Goal: Task Accomplishment & Management: Use online tool/utility

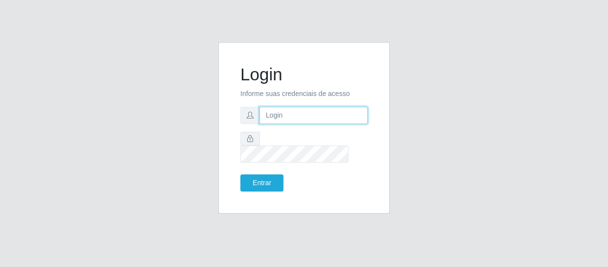
click at [311, 120] on input "text" at bounding box center [313, 115] width 108 height 17
type input "[EMAIL_ADDRESS][DOMAIN_NAME]"
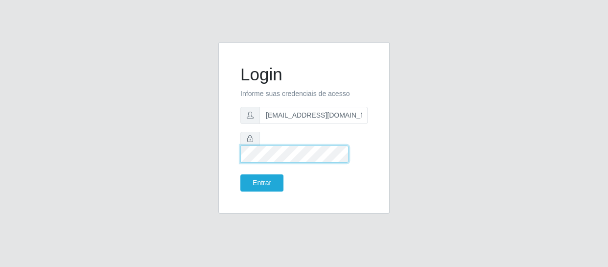
click at [240, 174] on button "Entrar" at bounding box center [261, 182] width 43 height 17
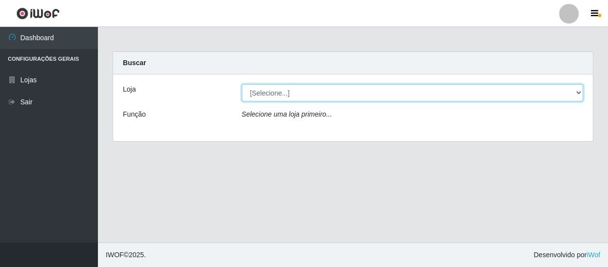
click at [311, 91] on select "[Selecione...] SuperFácil Atacado - São Gonçalo do Amarante" at bounding box center [413, 92] width 342 height 17
select select "408"
click at [242, 84] on select "[Selecione...] SuperFácil Atacado - São Gonçalo do Amarante" at bounding box center [413, 92] width 342 height 17
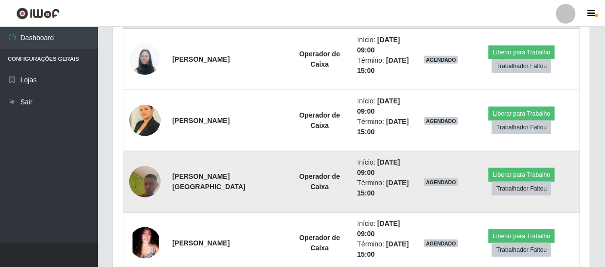
scroll to position [203, 477]
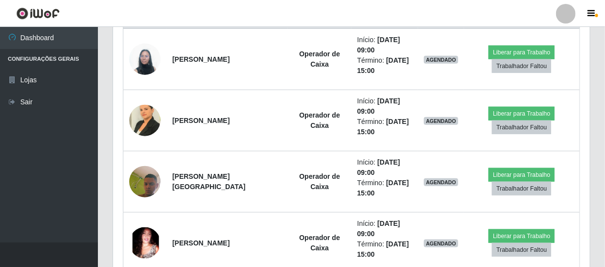
drag, startPoint x: 607, startPoint y: -23, endPoint x: 308, endPoint y: 3, distance: 299.6
click at [308, 3] on header "Perfil Alterar Senha Sair" at bounding box center [302, 13] width 605 height 27
click at [311, 14] on icon "button" at bounding box center [591, 13] width 7 height 9
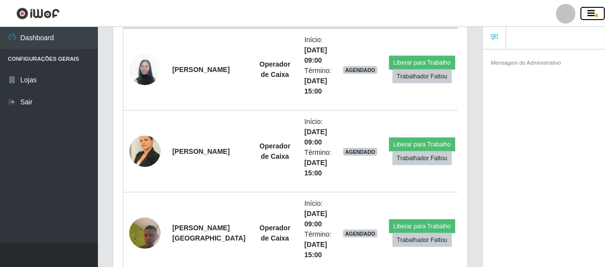
scroll to position [489074, 488922]
click at [311, 14] on icon "button" at bounding box center [591, 13] width 7 height 9
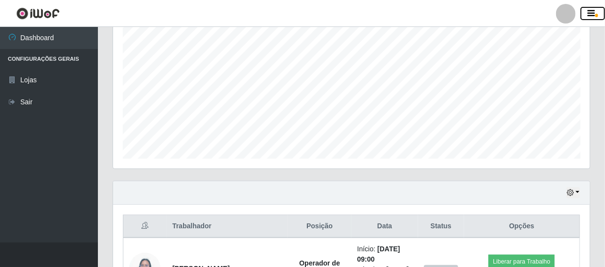
scroll to position [207, 0]
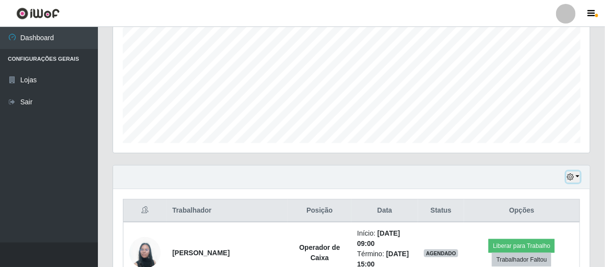
click at [311, 176] on icon "button" at bounding box center [570, 176] width 7 height 7
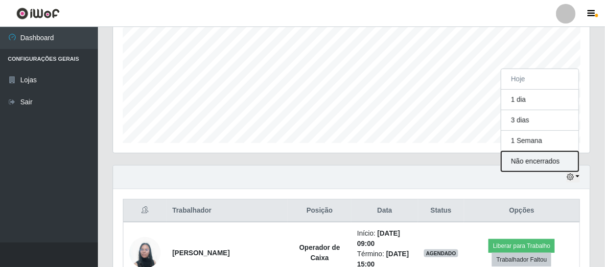
click at [311, 163] on button "Não encerrados" at bounding box center [539, 161] width 77 height 20
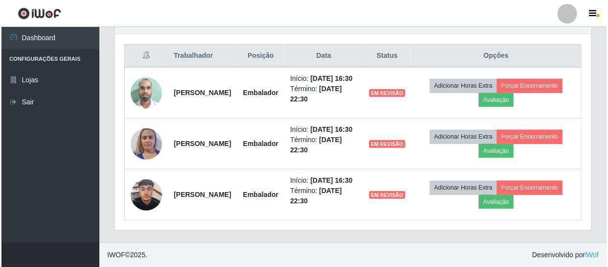
scroll to position [347, 0]
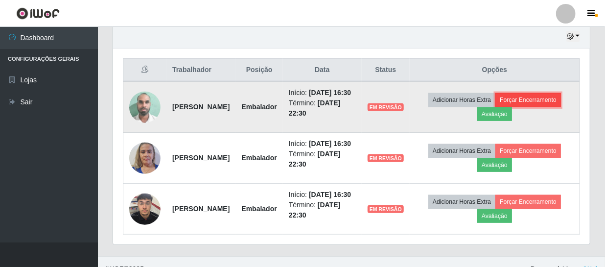
click at [311, 107] on button "Forçar Encerramento" at bounding box center [528, 100] width 66 height 14
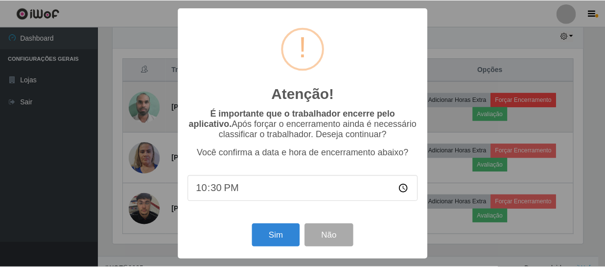
scroll to position [203, 472]
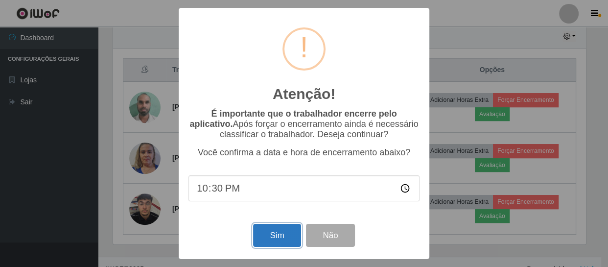
click at [270, 240] on button "Sim" at bounding box center [276, 235] width 47 height 23
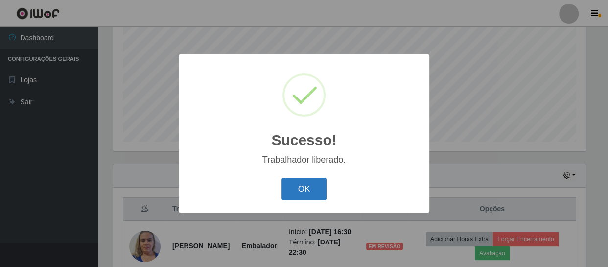
click at [311, 182] on button "OK" at bounding box center [304, 189] width 46 height 23
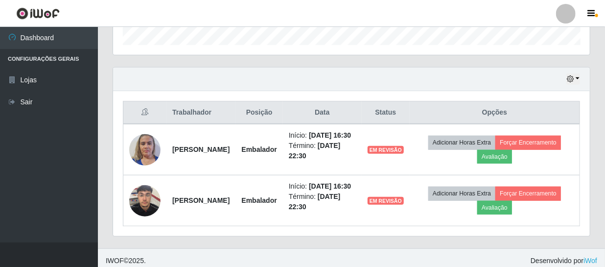
scroll to position [330, 0]
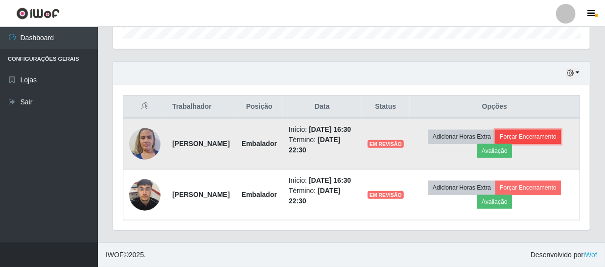
click at [311, 130] on button "Forçar Encerramento" at bounding box center [528, 137] width 66 height 14
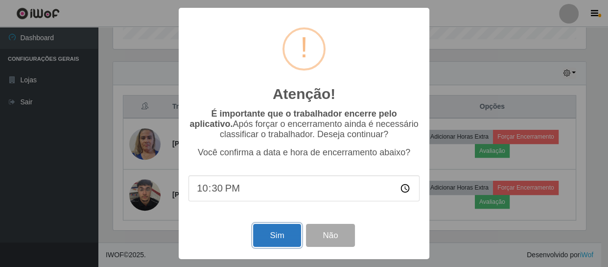
click at [277, 239] on button "Sim" at bounding box center [276, 235] width 47 height 23
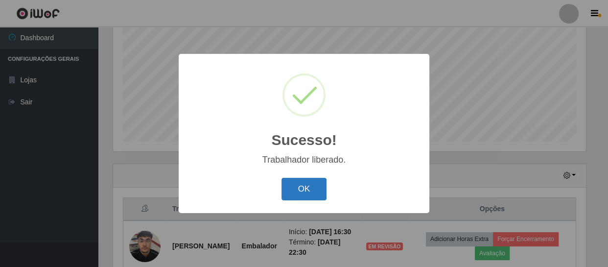
click at [302, 189] on button "OK" at bounding box center [304, 189] width 46 height 23
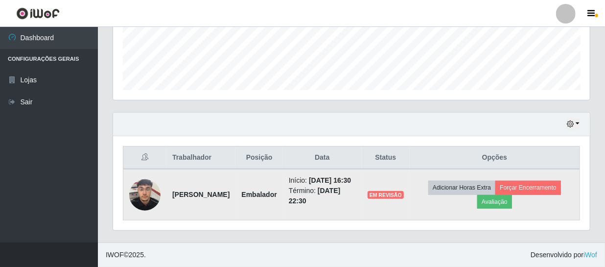
scroll to position [269, 0]
click at [311, 183] on button "Forçar Encerramento" at bounding box center [528, 188] width 66 height 14
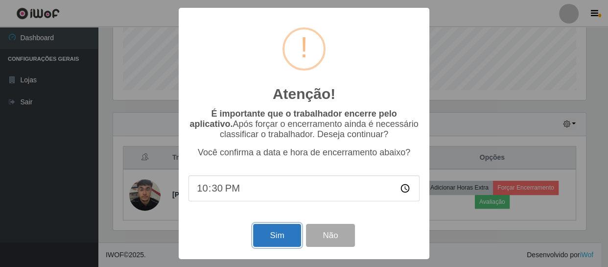
click at [279, 238] on button "Sim" at bounding box center [276, 235] width 47 height 23
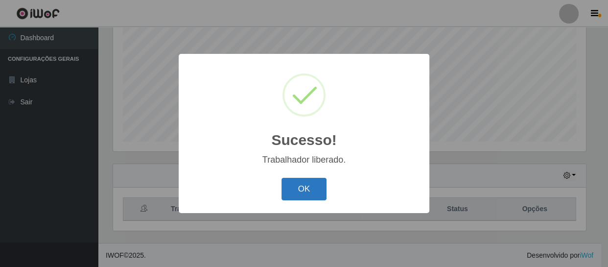
click at [304, 189] on button "OK" at bounding box center [304, 189] width 46 height 23
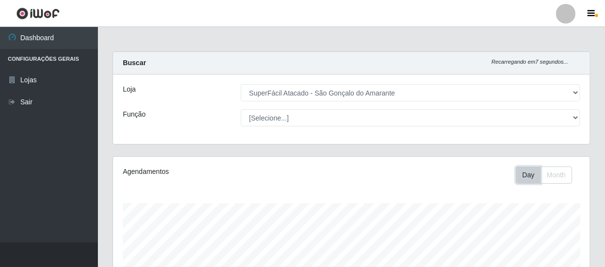
click at [311, 179] on button "Day" at bounding box center [528, 174] width 25 height 17
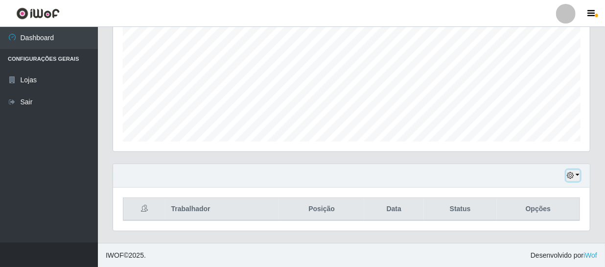
click at [311, 178] on icon "button" at bounding box center [570, 175] width 7 height 7
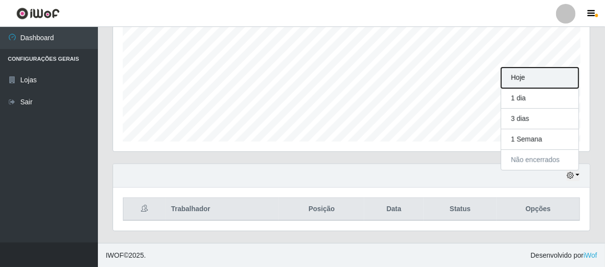
click at [311, 79] on button "Hoje" at bounding box center [539, 78] width 77 height 21
